Goal: Transaction & Acquisition: Purchase product/service

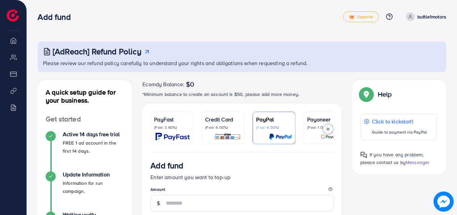
click at [226, 124] on div "Credit Card (Fee: 4.00%)" at bounding box center [223, 122] width 36 height 15
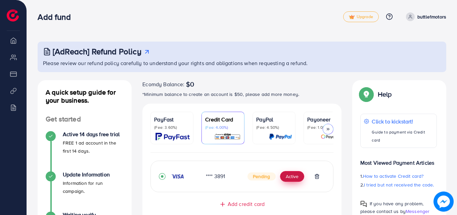
click at [298, 181] on button "Active" at bounding box center [292, 176] width 24 height 11
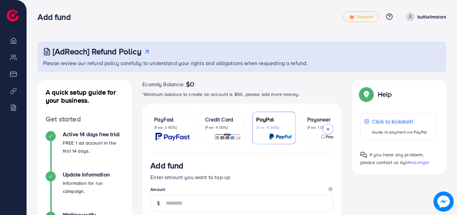
click at [230, 138] on img at bounding box center [227, 137] width 27 height 8
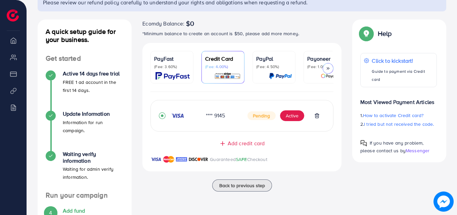
scroll to position [67, 0]
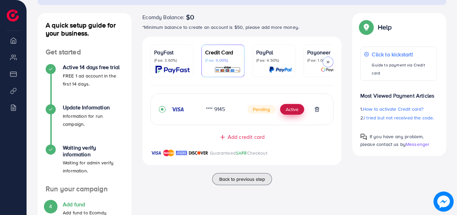
click at [294, 114] on button "Active" at bounding box center [292, 109] width 24 height 11
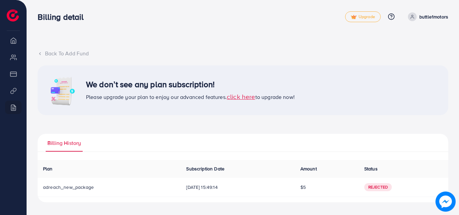
click at [42, 56] on icon at bounding box center [40, 53] width 5 height 5
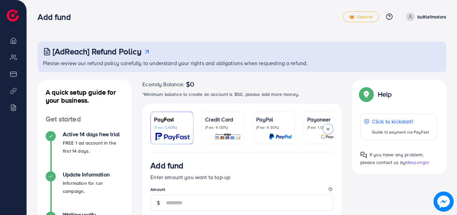
click at [208, 129] on p "(Fee: 4.00%)" at bounding box center [223, 127] width 36 height 5
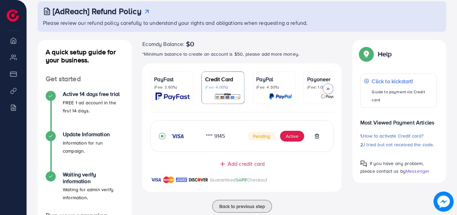
scroll to position [42, 0]
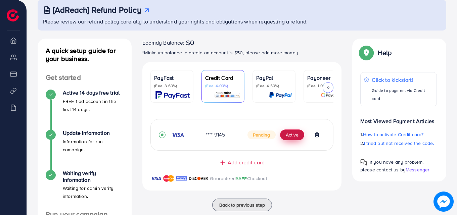
click at [293, 137] on button "Active" at bounding box center [292, 135] width 24 height 11
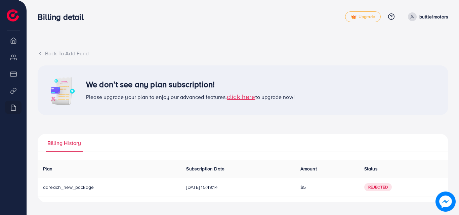
click at [238, 98] on span "click here" at bounding box center [241, 96] width 29 height 9
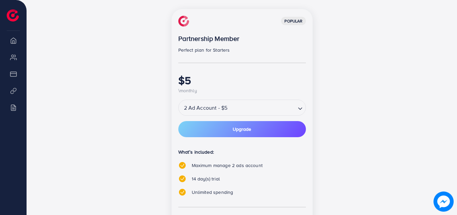
scroll to position [115, 0]
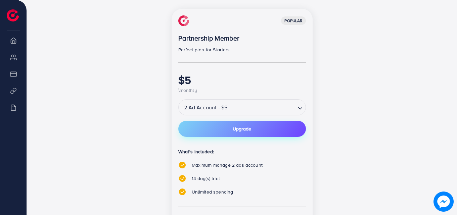
click at [235, 127] on span "Upgrade" at bounding box center [242, 129] width 18 height 5
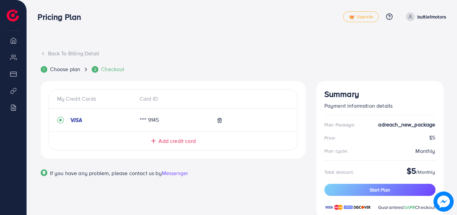
scroll to position [22, 0]
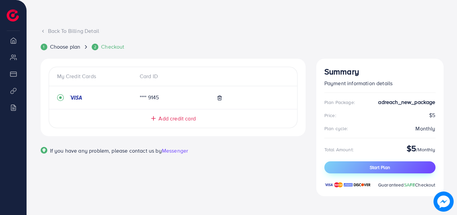
click at [393, 165] on button "Start Plan" at bounding box center [379, 167] width 111 height 12
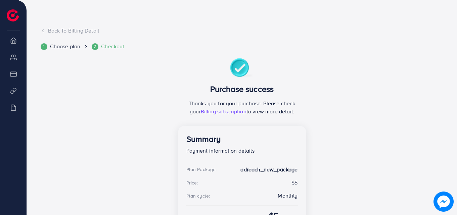
scroll to position [75, 0]
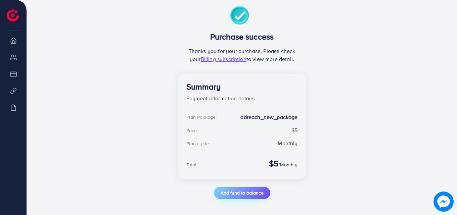
click at [235, 193] on span "Add fund to balance" at bounding box center [242, 193] width 43 height 7
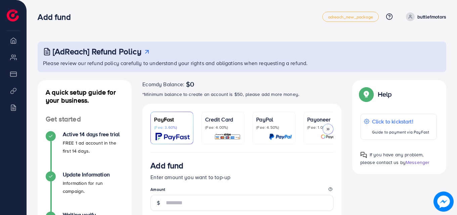
click at [206, 133] on div at bounding box center [223, 137] width 36 height 8
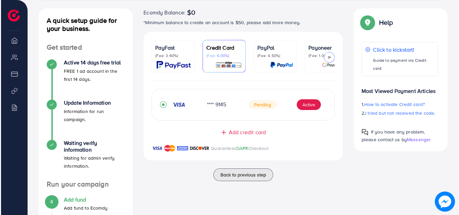
scroll to position [72, 0]
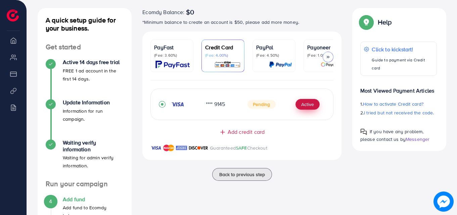
click at [301, 110] on button "Active" at bounding box center [307, 104] width 24 height 11
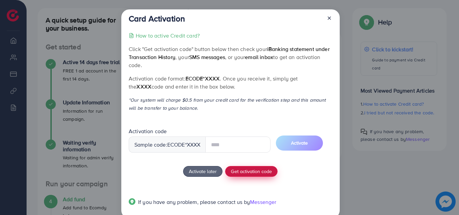
click at [258, 168] on div "How to active Credit card? Click "Get activation code" button below then check …" at bounding box center [230, 123] width 203 height 183
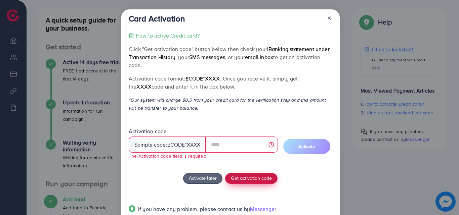
click at [254, 177] on span "Get activation code" at bounding box center [251, 178] width 41 height 7
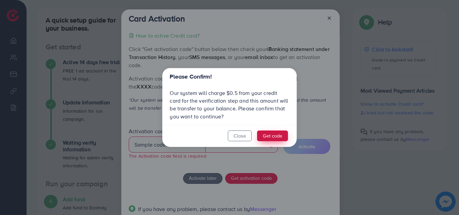
click at [265, 134] on button "Get code" at bounding box center [272, 136] width 31 height 11
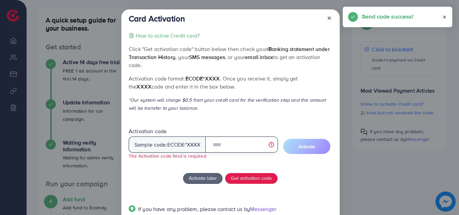
click at [241, 148] on input "text" at bounding box center [241, 145] width 72 height 16
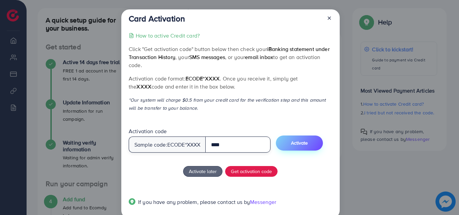
type input "****"
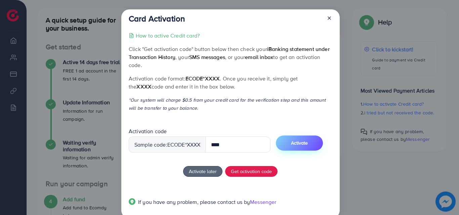
click at [308, 141] on span "Activate" at bounding box center [299, 143] width 17 height 7
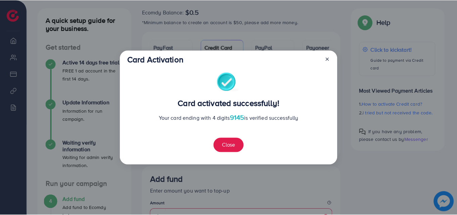
scroll to position [84, 0]
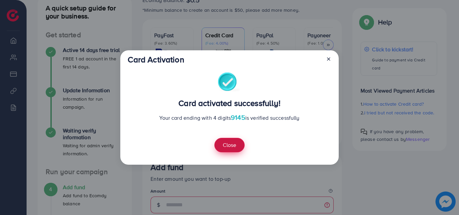
click at [233, 144] on button "Close" at bounding box center [229, 145] width 30 height 14
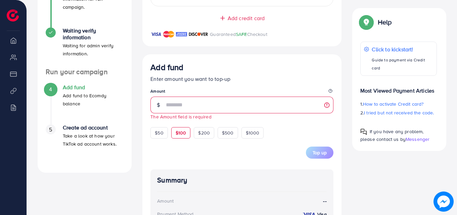
scroll to position [185, 0]
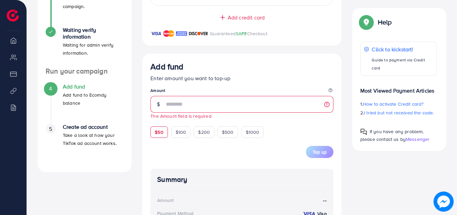
click at [164, 129] on div "$50" at bounding box center [158, 132] width 17 height 11
type input "**"
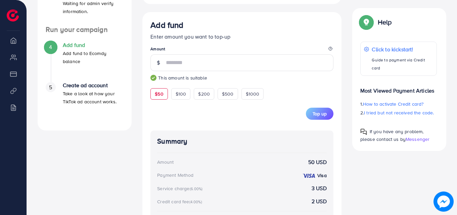
scroll to position [286, 0]
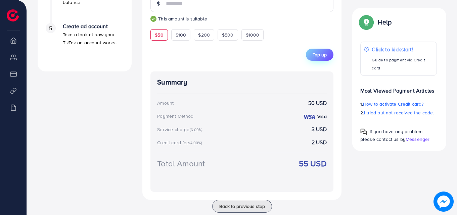
click at [319, 58] on span "Top up" at bounding box center [320, 54] width 14 height 7
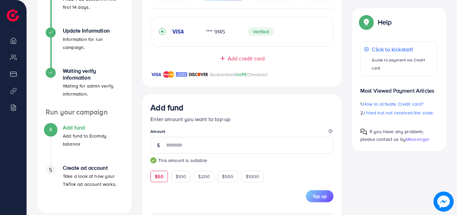
scroll to position [0, 0]
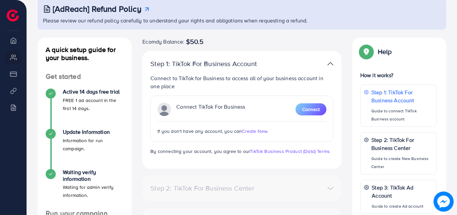
scroll to position [67, 0]
